Goal: Task Accomplishment & Management: Manage account settings

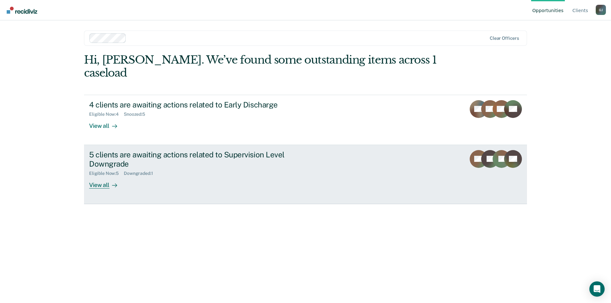
click at [99, 176] on div "View all" at bounding box center [107, 182] width 36 height 12
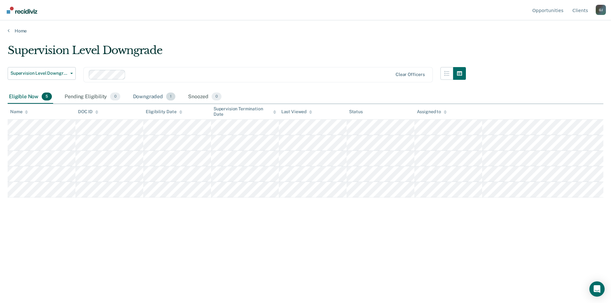
click at [149, 97] on div "Downgraded 1" at bounding box center [154, 97] width 45 height 14
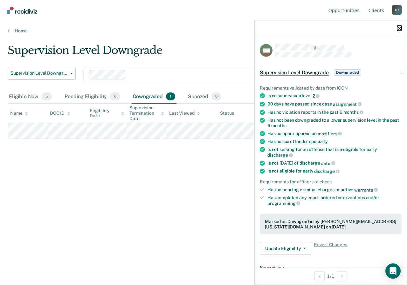
click at [398, 28] on icon "button" at bounding box center [399, 28] width 4 height 4
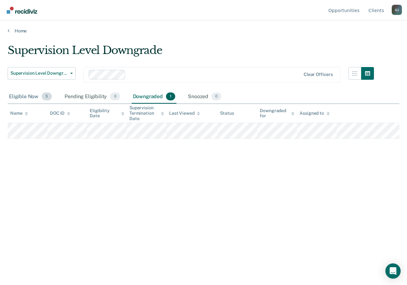
click at [45, 97] on span "5" at bounding box center [47, 97] width 10 height 8
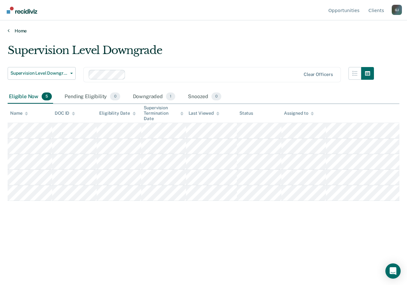
click at [17, 30] on link "Home" at bounding box center [204, 31] width 392 height 6
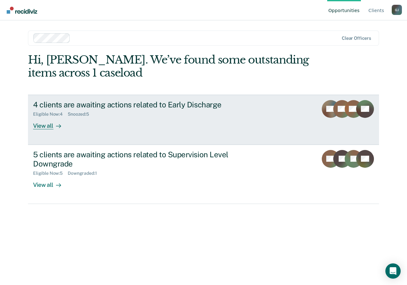
click at [44, 126] on div "View all" at bounding box center [51, 123] width 36 height 12
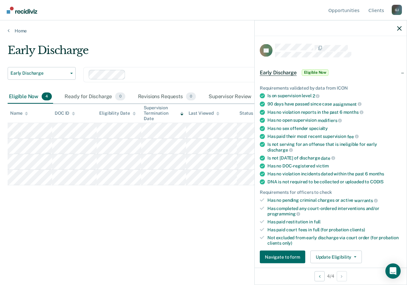
click at [134, 230] on div "Early Discharge Early Discharge Early Discharge Supervision Level Downgrade Cle…" at bounding box center [204, 141] width 392 height 194
click at [400, 28] on icon "button" at bounding box center [399, 28] width 4 height 4
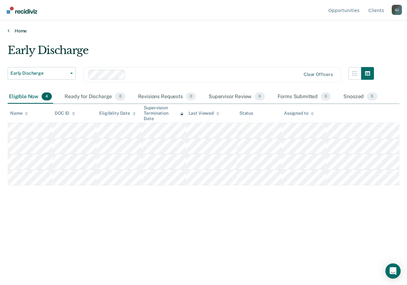
click at [9, 31] on icon at bounding box center [9, 30] width 2 height 5
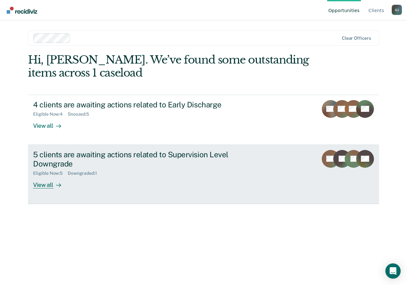
click at [44, 185] on div "View all" at bounding box center [51, 182] width 36 height 12
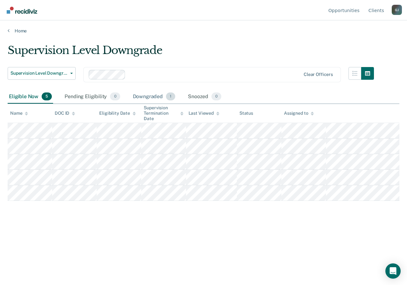
click at [150, 96] on div "Downgraded 1" at bounding box center [154, 97] width 45 height 14
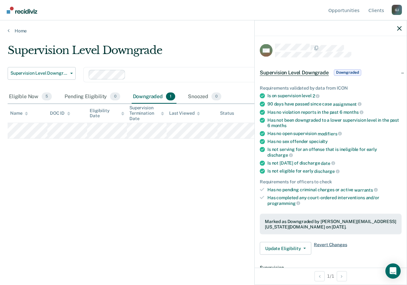
click at [324, 245] on span "Revert Changes" at bounding box center [330, 248] width 33 height 13
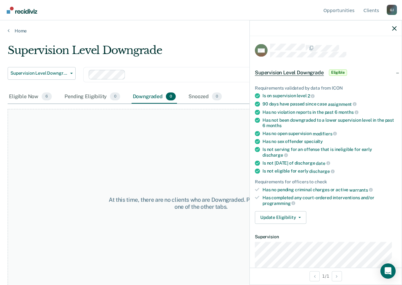
scroll to position [12, 0]
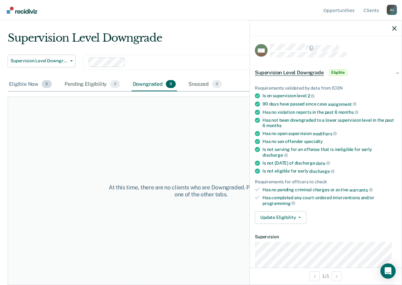
click at [16, 85] on div "Eligible Now 6" at bounding box center [30, 85] width 45 height 14
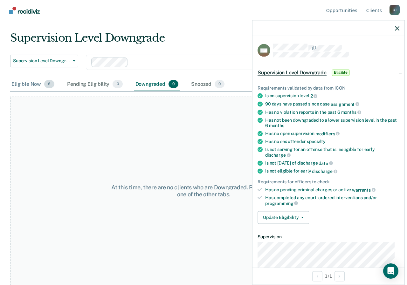
scroll to position [0, 0]
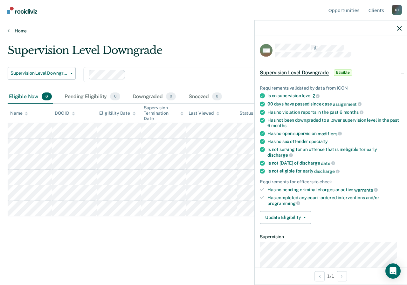
click at [22, 30] on link "Home" at bounding box center [204, 31] width 392 height 6
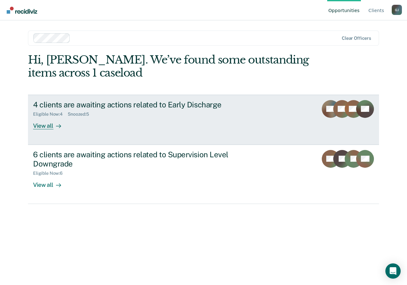
click at [44, 128] on div "View all" at bounding box center [51, 123] width 36 height 12
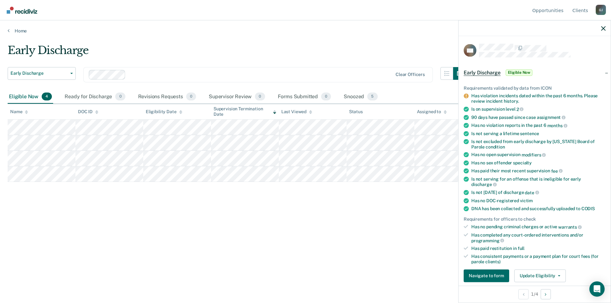
click at [240, 216] on div "Early Discharge Early Discharge Early Discharge Supervision Level Downgrade Cle…" at bounding box center [305, 149] width 595 height 211
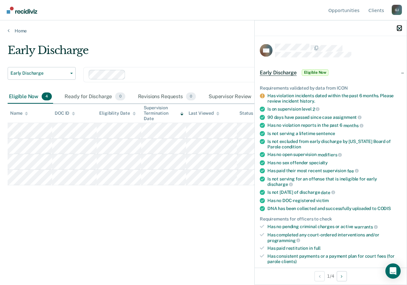
click at [399, 30] on icon "button" at bounding box center [399, 28] width 4 height 4
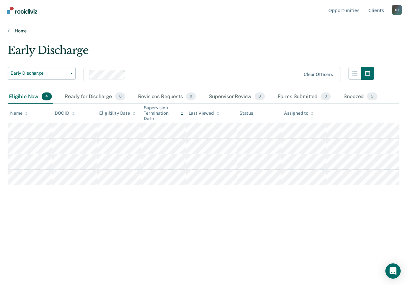
click at [10, 30] on link "Home" at bounding box center [204, 31] width 392 height 6
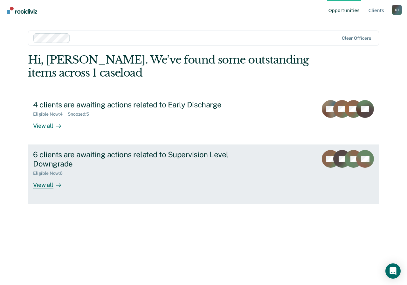
click at [40, 187] on div "View all" at bounding box center [51, 182] width 36 height 12
